Goal: Task Accomplishment & Management: Use online tool/utility

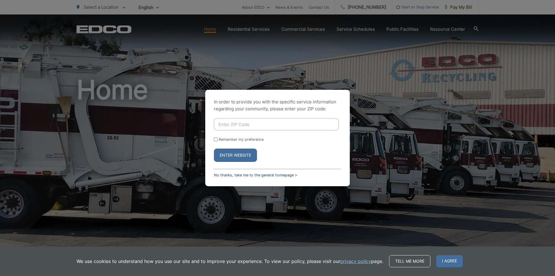
click at [247, 174] on link "No thanks, take me to the general homepage >" at bounding box center [255, 175] width 83 height 4
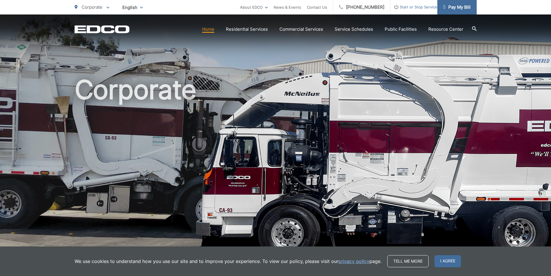
click at [452, 9] on span "Pay My Bill" at bounding box center [456, 7] width 27 height 7
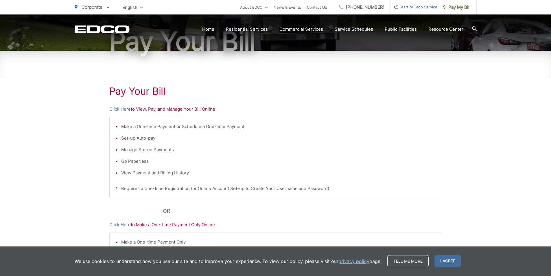
scroll to position [65, 0]
click at [113, 108] on link "Click Here" at bounding box center [119, 109] width 21 height 7
